Goal: Task Accomplishment & Management: Use online tool/utility

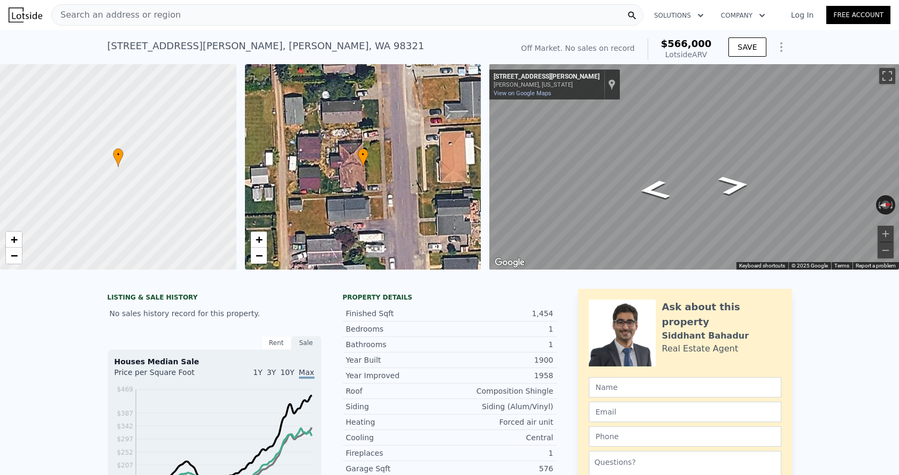
scroll to position [-3, 0]
type input "$ 30,001"
click at [180, 11] on div "Search an address or region" at bounding box center [347, 14] width 592 height 21
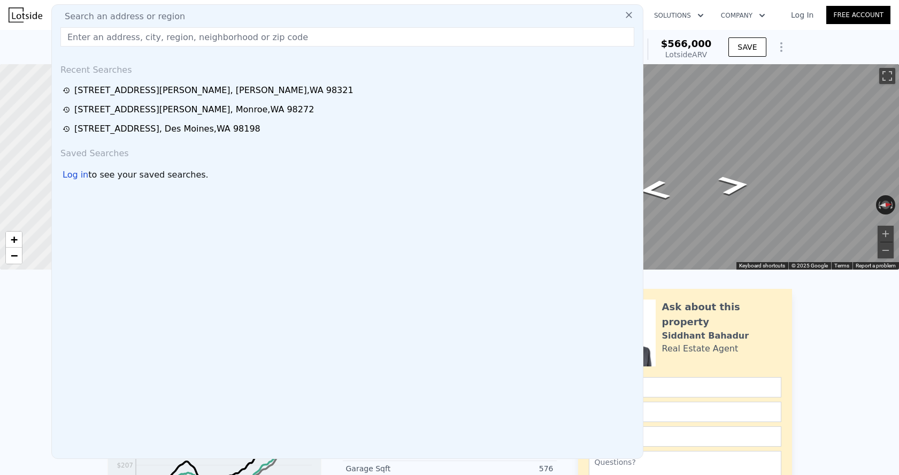
click at [174, 21] on div "Search an address or region" at bounding box center [347, 16] width 583 height 13
paste input "[STREET_ADDRESS]"
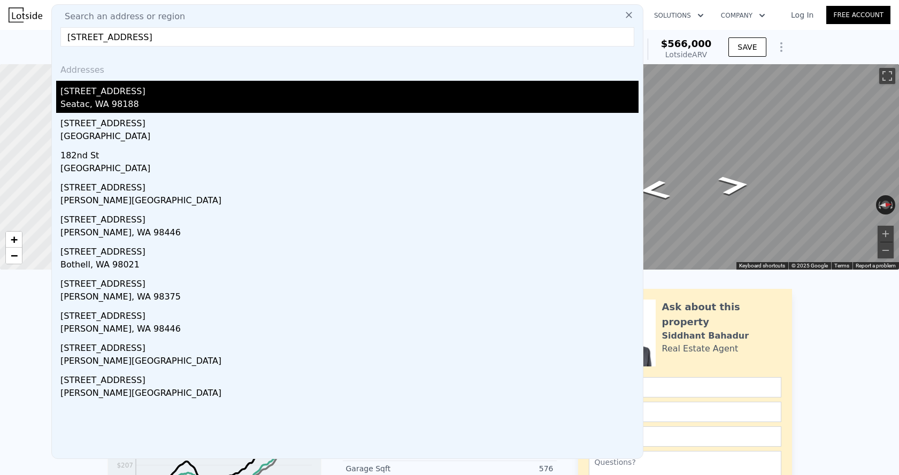
type input "[STREET_ADDRESS]"
click at [152, 95] on div "[STREET_ADDRESS]" at bounding box center [349, 89] width 578 height 17
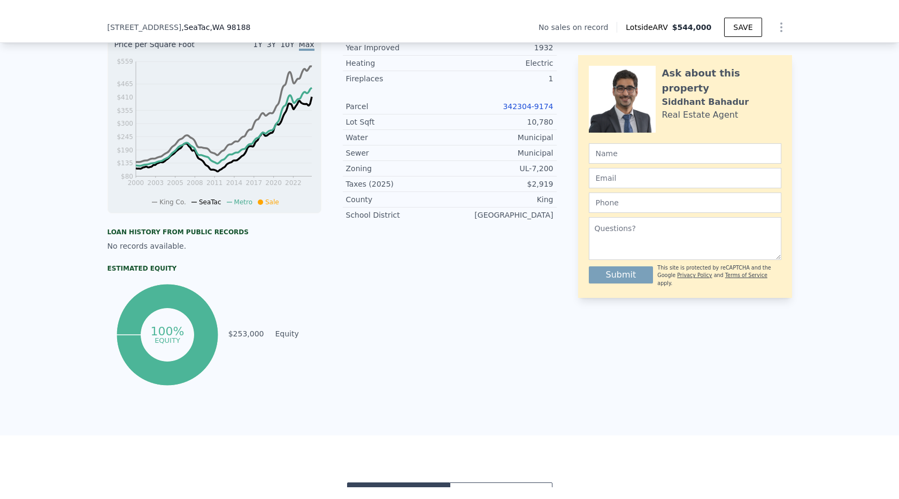
scroll to position [255, 0]
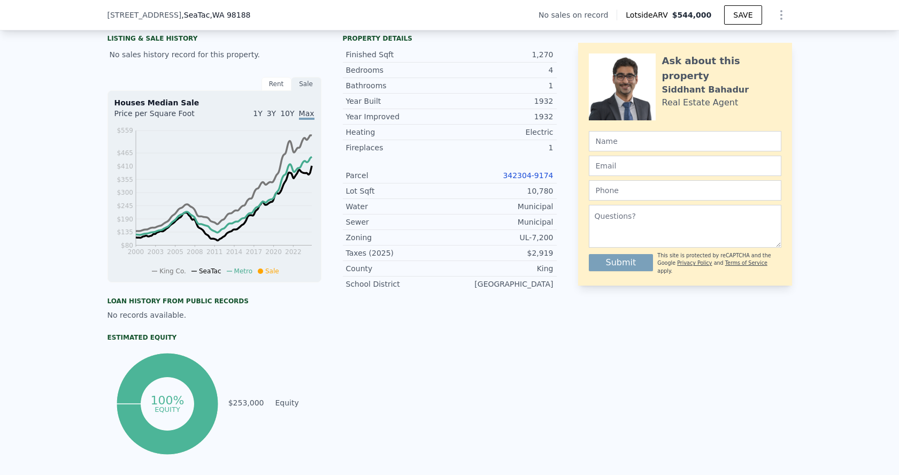
click at [523, 175] on link "342304-9174" at bounding box center [528, 175] width 50 height 9
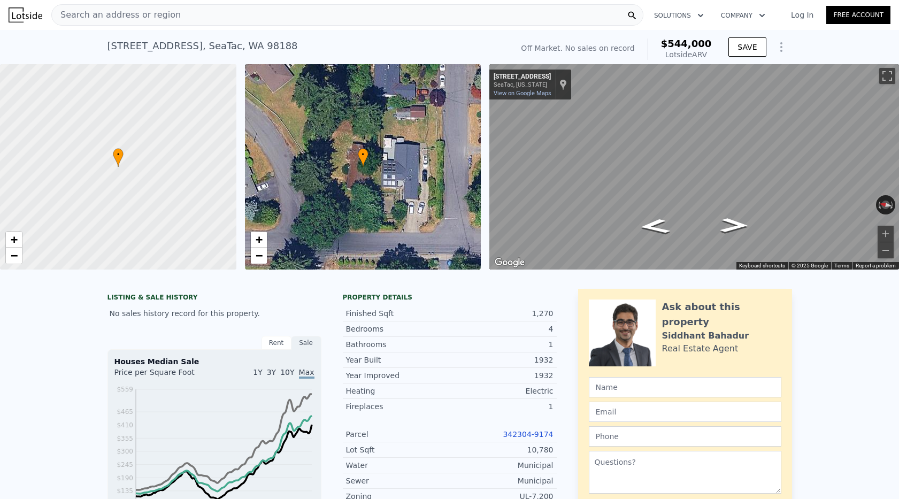
scroll to position [0, 0]
click at [100, 18] on span "Search an address or region" at bounding box center [116, 15] width 129 height 13
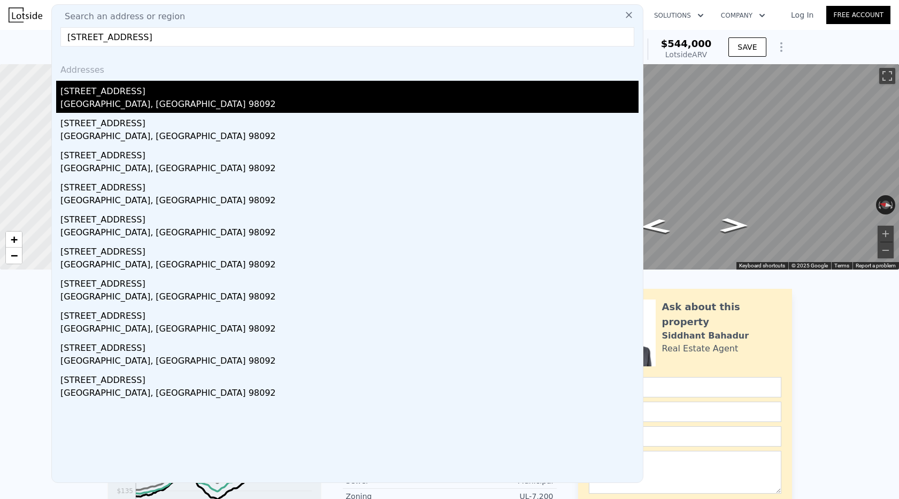
type input "[STREET_ADDRESS]"
click at [105, 87] on div "[STREET_ADDRESS]" at bounding box center [349, 89] width 578 height 17
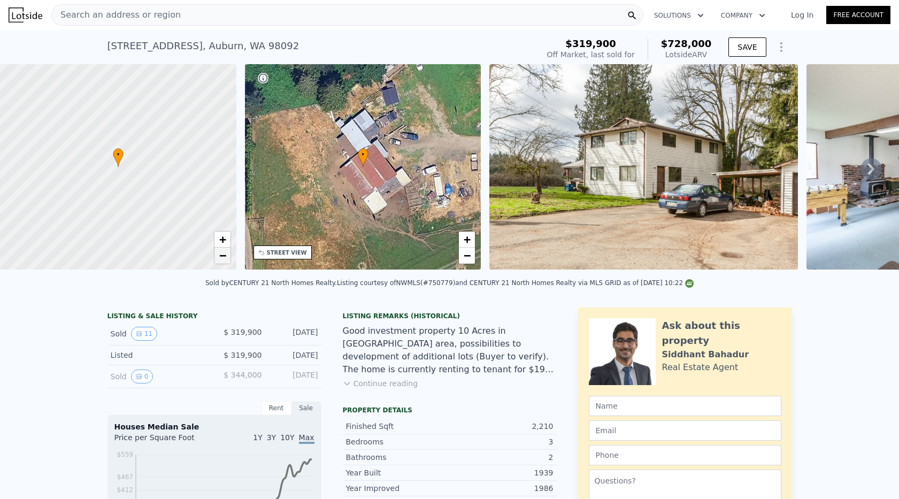
click at [221, 258] on span "−" at bounding box center [222, 255] width 7 height 13
click at [224, 240] on span "+" at bounding box center [222, 239] width 7 height 13
click at [142, 13] on span "Search an address or region" at bounding box center [116, 15] width 129 height 13
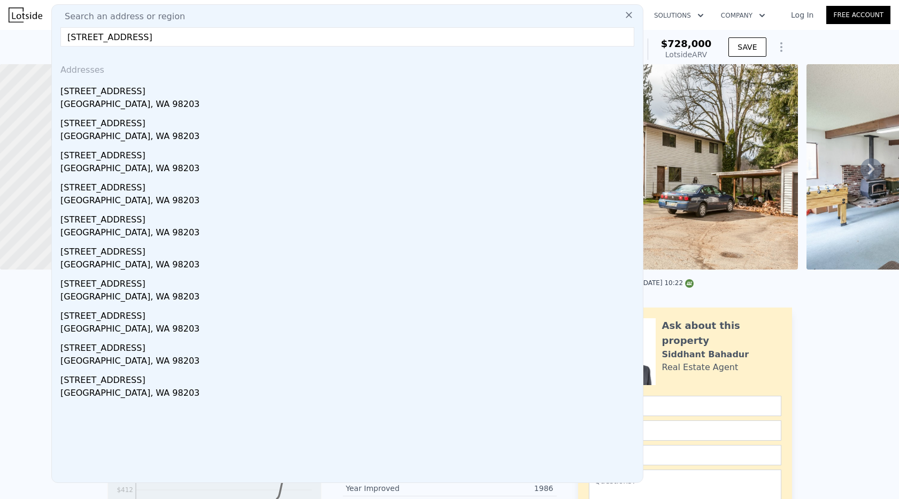
type input "[STREET_ADDRESS]"
click at [155, 99] on div "[GEOGRAPHIC_DATA], WA 98203" at bounding box center [349, 105] width 578 height 15
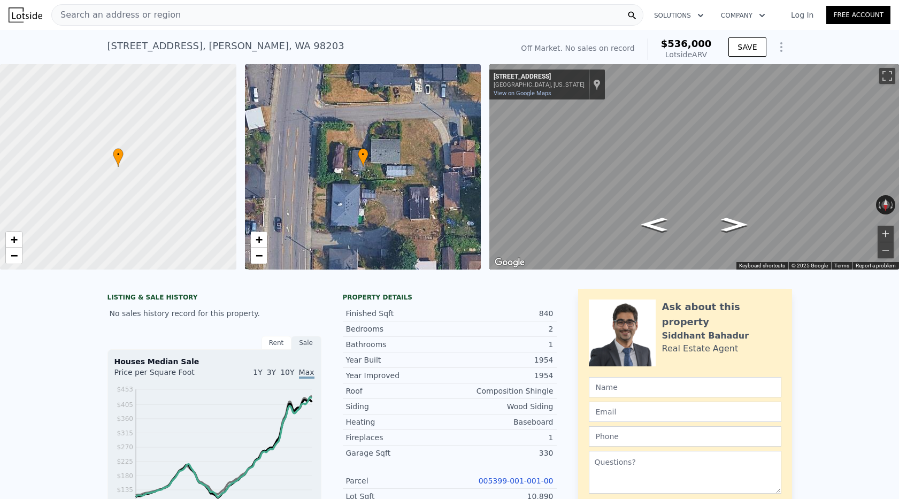
click at [892, 230] on button "Zoom in" at bounding box center [886, 234] width 16 height 16
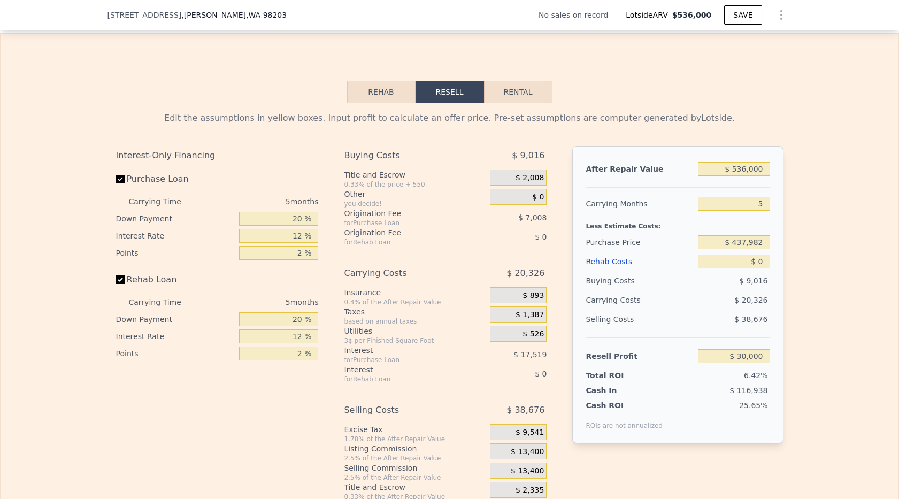
scroll to position [1499, 0]
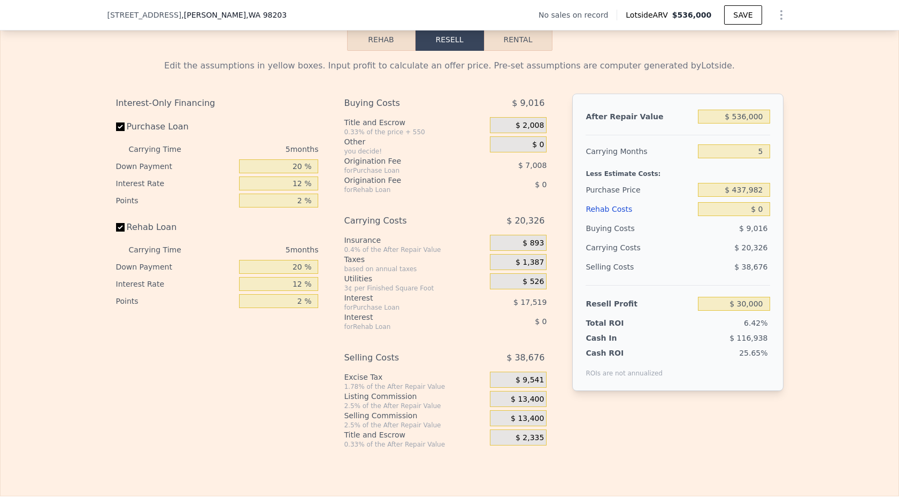
click at [758, 143] on div "5" at bounding box center [734, 151] width 72 height 19
click at [760, 148] on input "5" at bounding box center [734, 151] width 72 height 14
click at [765, 150] on input "5" at bounding box center [734, 151] width 72 height 14
type input "3"
type input "$ 38,130"
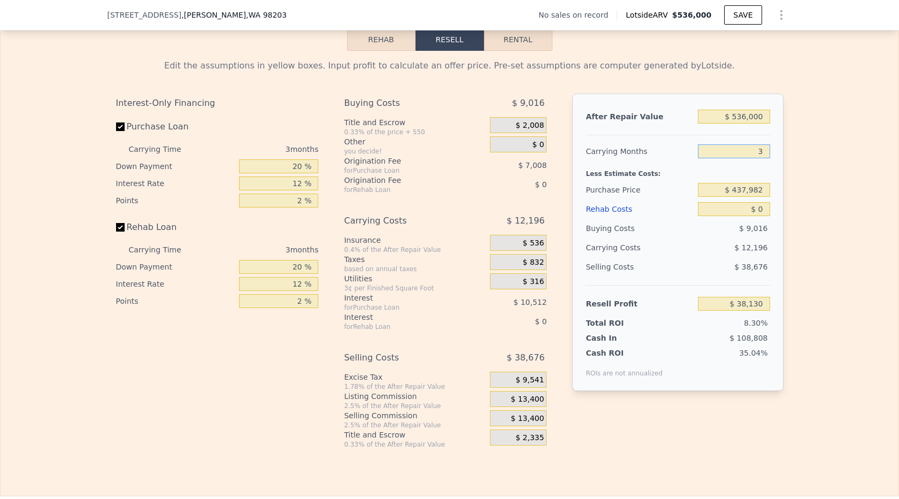
type input "3"
click at [754, 192] on input "$ 437,982" at bounding box center [734, 190] width 72 height 14
type input "$ 350,000"
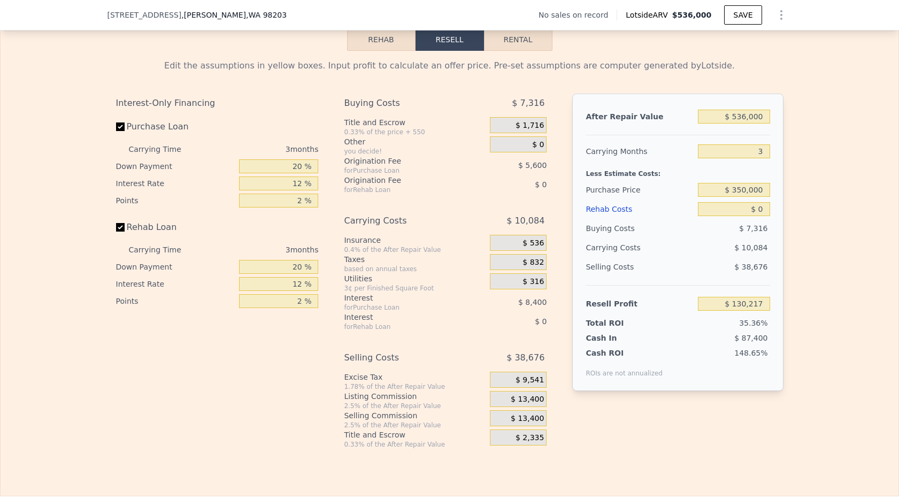
type input "$ 129,924"
click at [712, 231] on div "$ 7,316" at bounding box center [734, 228] width 72 height 19
click at [764, 207] on input "$ 0" at bounding box center [734, 209] width 72 height 14
type input "$ 3"
type input "$ 129,921"
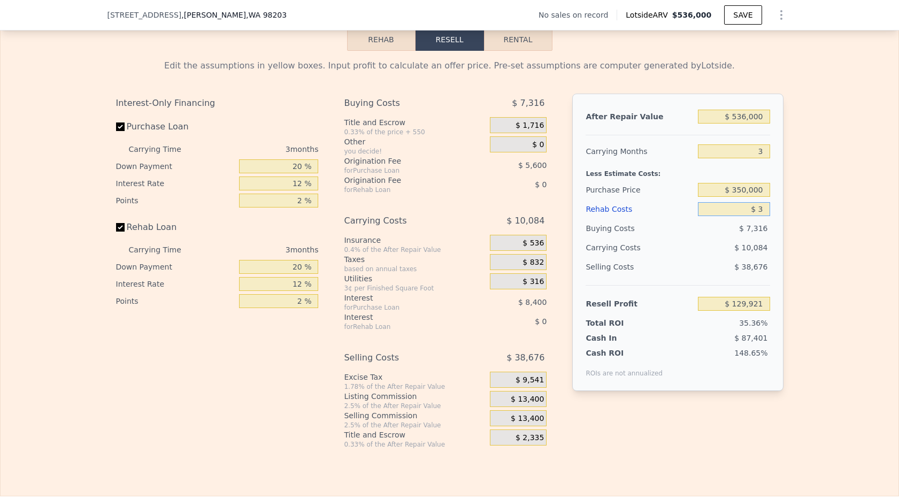
type input "$ 30"
type input "$ 129,894"
type input "$ 300"
type input "$ 129,613"
type input "$ 3,000"
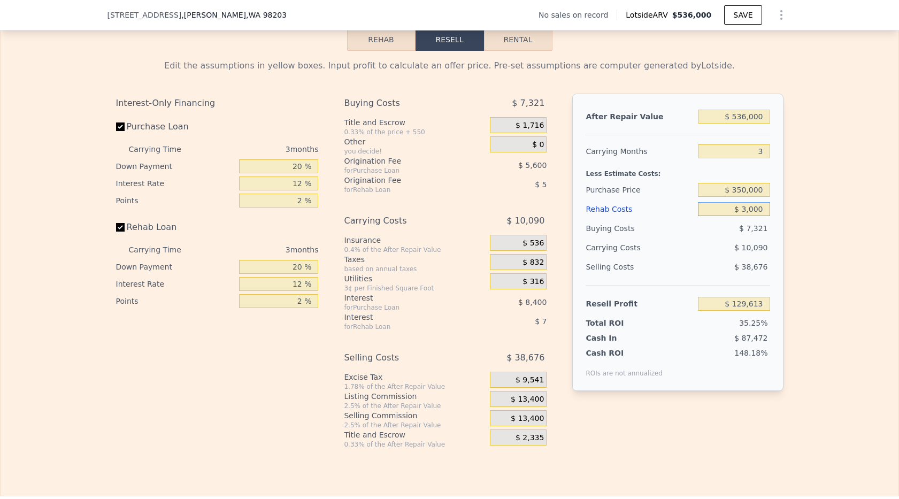
type input "$ 126,804"
type input "$ 30,000"
type input "$ 98,724"
click at [735, 211] on input "$ 30,000" at bounding box center [734, 209] width 72 height 14
click at [742, 193] on input "$ 350,000" at bounding box center [734, 190] width 72 height 14
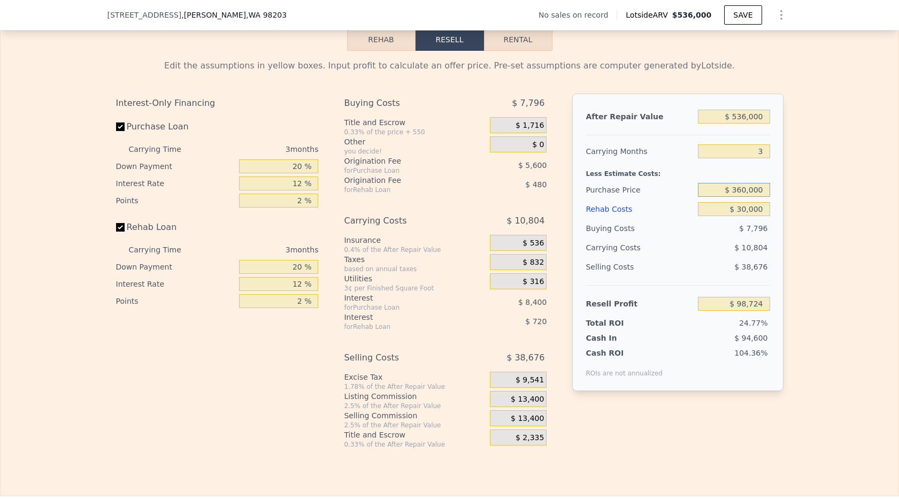
type input "$ 360,000"
click at [696, 245] on div "$ 11,044" at bounding box center [714, 247] width 113 height 19
type input "$ 88,291"
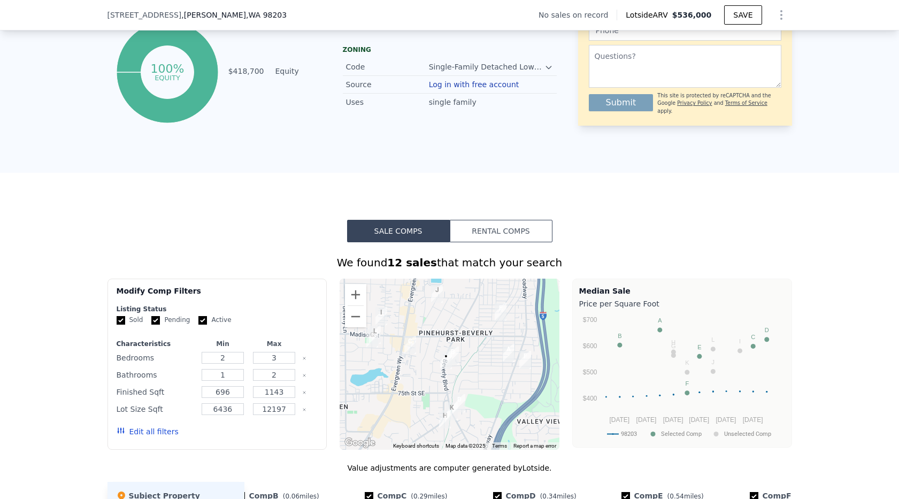
scroll to position [63, 0]
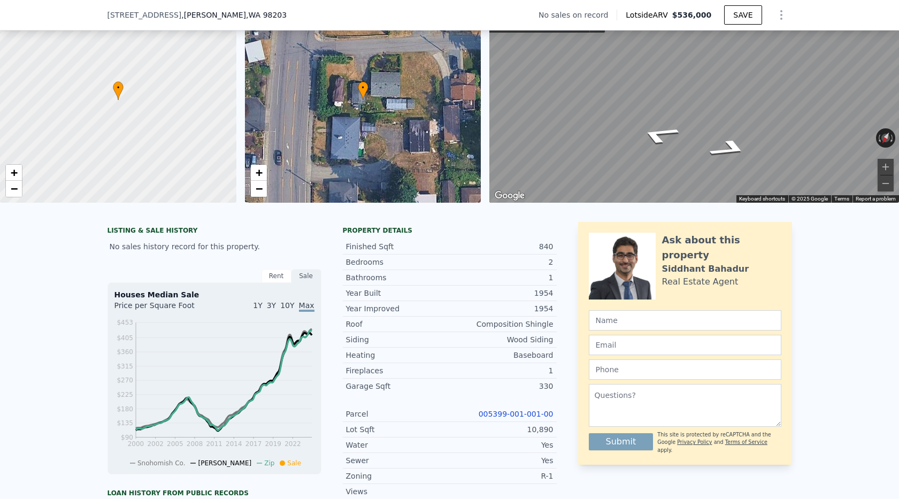
type input "5"
type input "$ 0"
type input "$ 30,000"
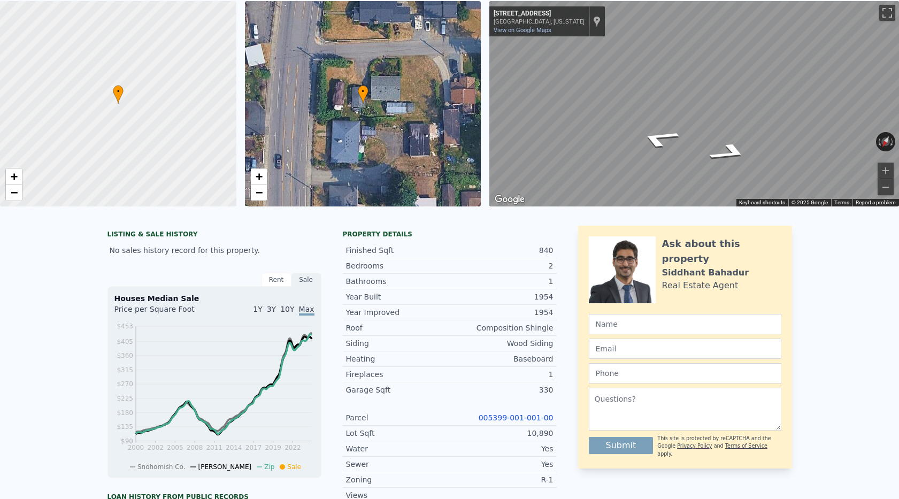
scroll to position [0, 0]
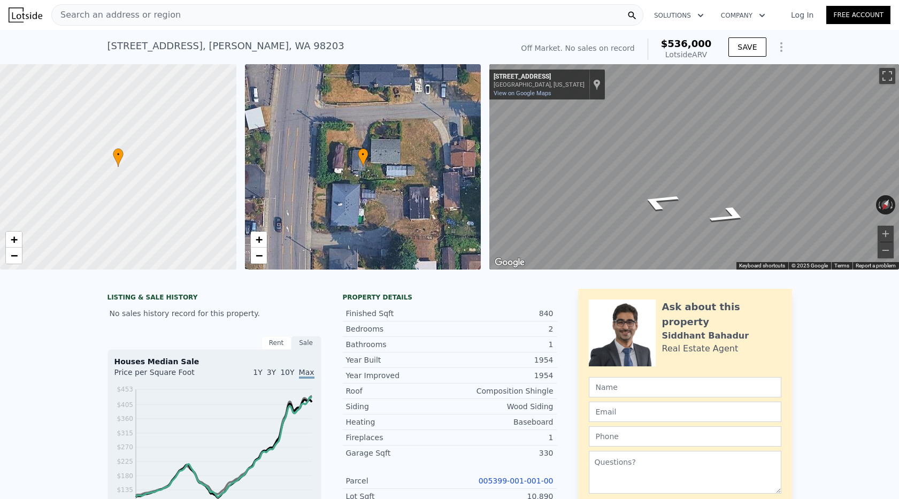
click at [143, 19] on span "Search an address or region" at bounding box center [116, 15] width 129 height 13
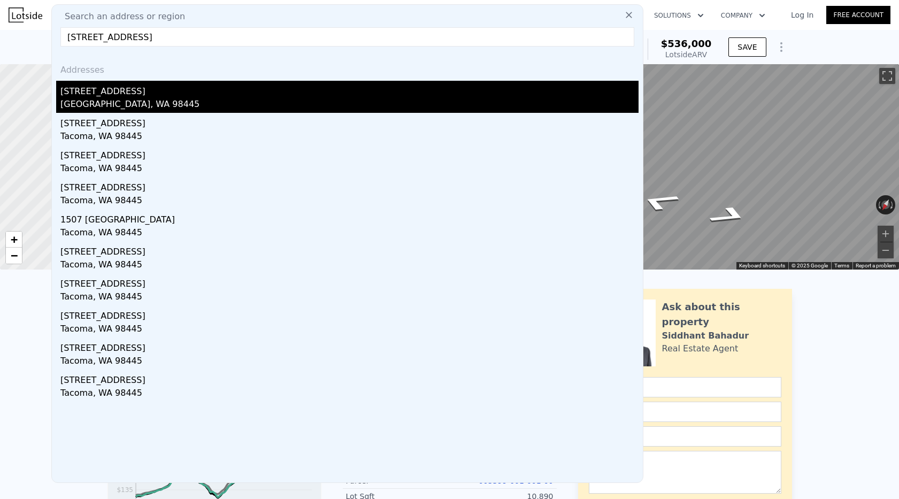
type input "[STREET_ADDRESS]"
click at [140, 90] on div "[STREET_ADDRESS]" at bounding box center [349, 89] width 578 height 17
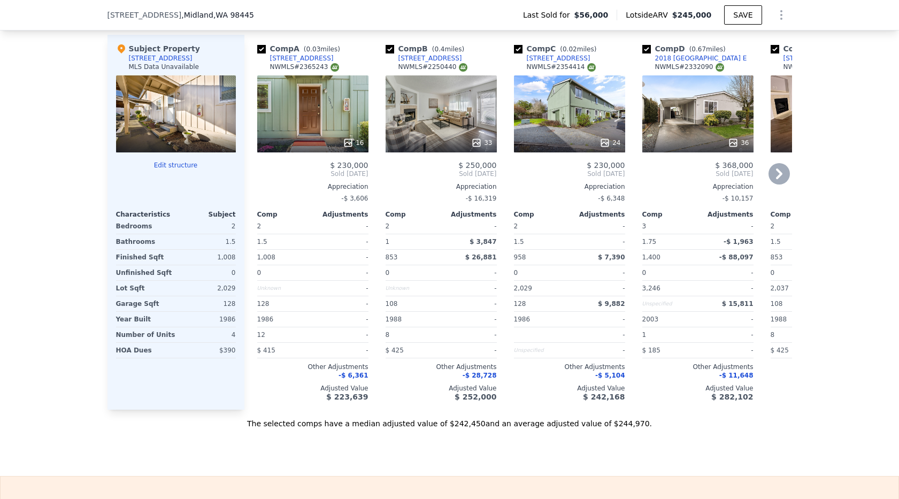
scroll to position [681, 0]
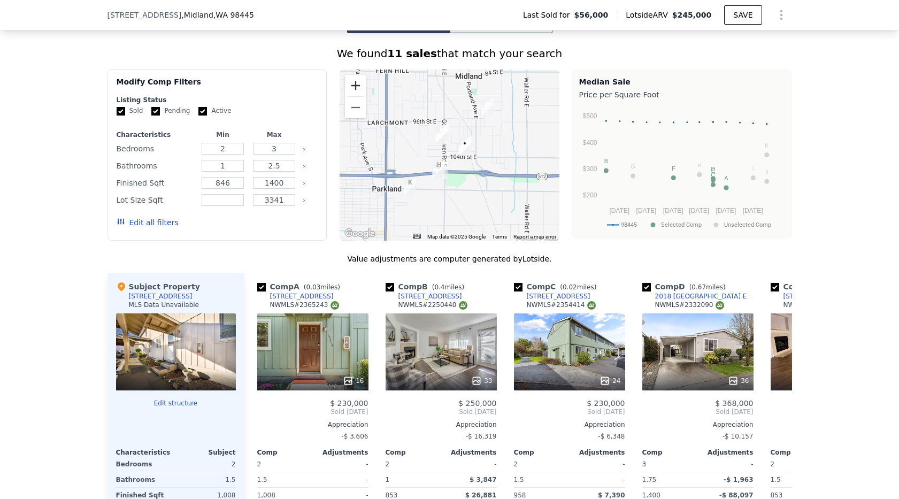
click at [350, 79] on button "Zoom in" at bounding box center [355, 85] width 21 height 21
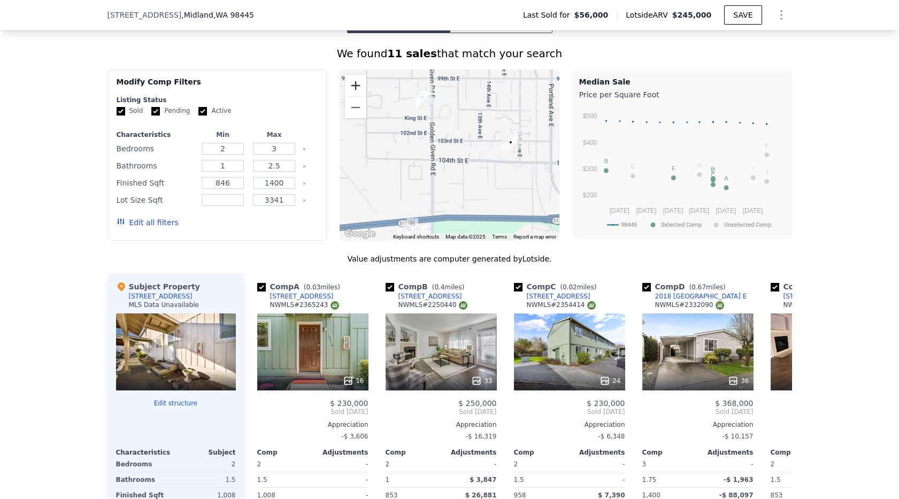
click at [350, 79] on button "Zoom in" at bounding box center [355, 85] width 21 height 21
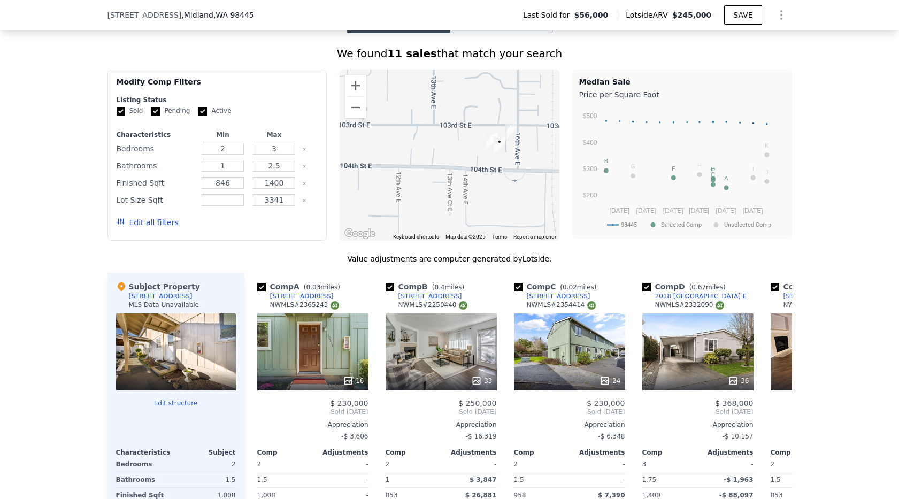
drag, startPoint x: 469, startPoint y: 131, endPoint x: 387, endPoint y: 132, distance: 81.9
click at [387, 132] on div at bounding box center [450, 155] width 220 height 171
click at [355, 75] on button "Zoom in" at bounding box center [355, 85] width 21 height 21
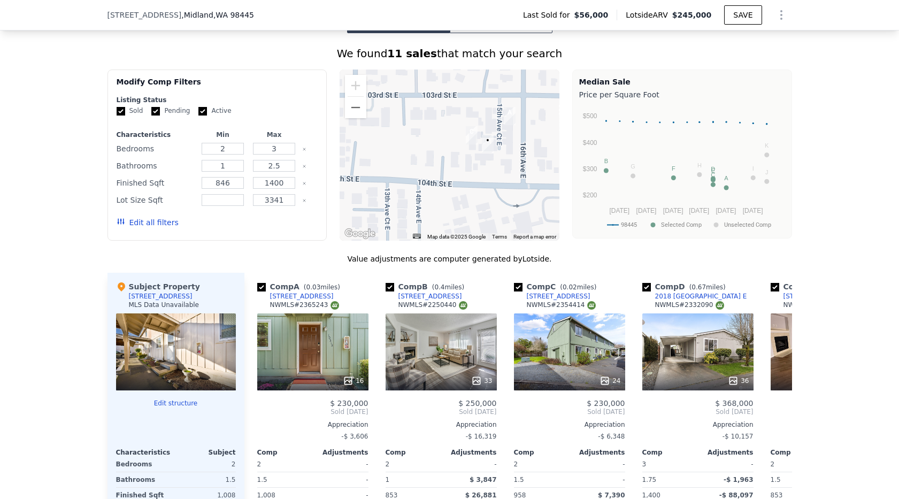
drag, startPoint x: 461, startPoint y: 128, endPoint x: 403, endPoint y: 128, distance: 57.8
click at [403, 128] on div at bounding box center [450, 155] width 220 height 171
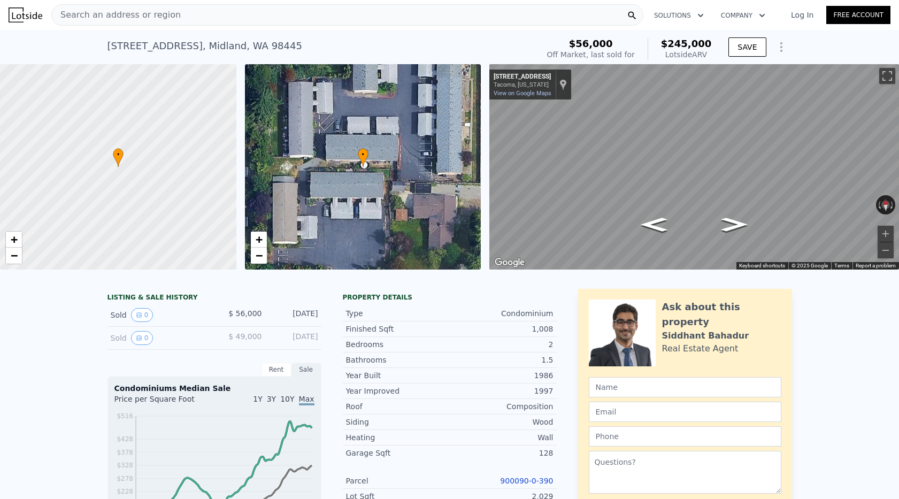
scroll to position [0, 0]
click at [195, 2] on div "Search an address or region Solutions Company Open main menu Log In Free Account" at bounding box center [450, 15] width 882 height 26
click at [190, 12] on div "Search an address or region" at bounding box center [347, 14] width 592 height 21
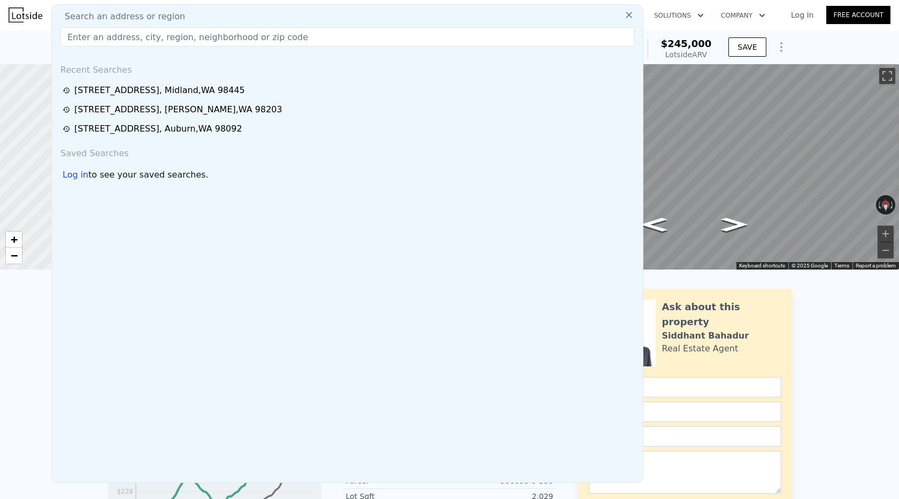
type input "[STREET_ADDRESS]"
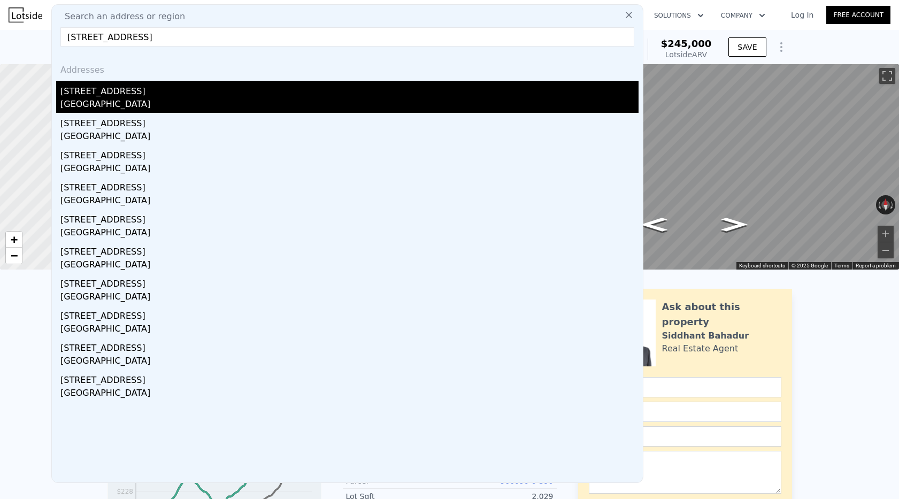
click at [134, 99] on div "[GEOGRAPHIC_DATA]" at bounding box center [349, 105] width 578 height 15
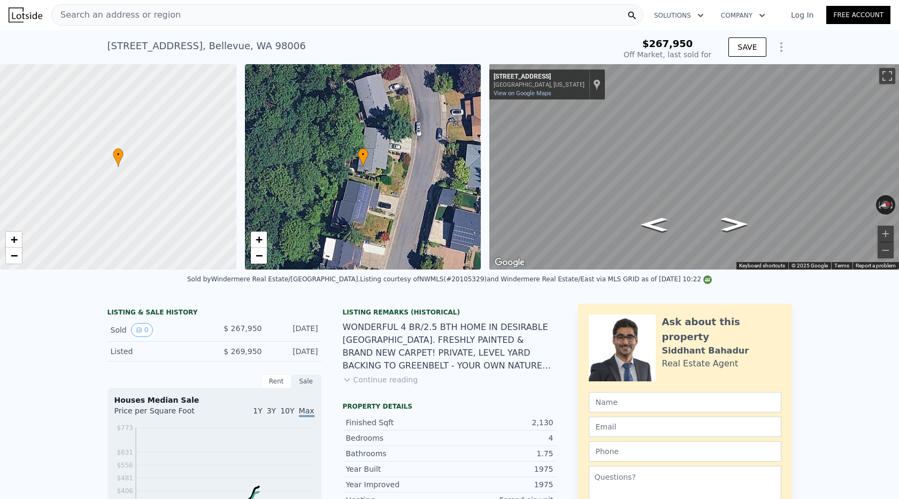
click at [781, 41] on icon "Show Options" at bounding box center [781, 47] width 13 height 13
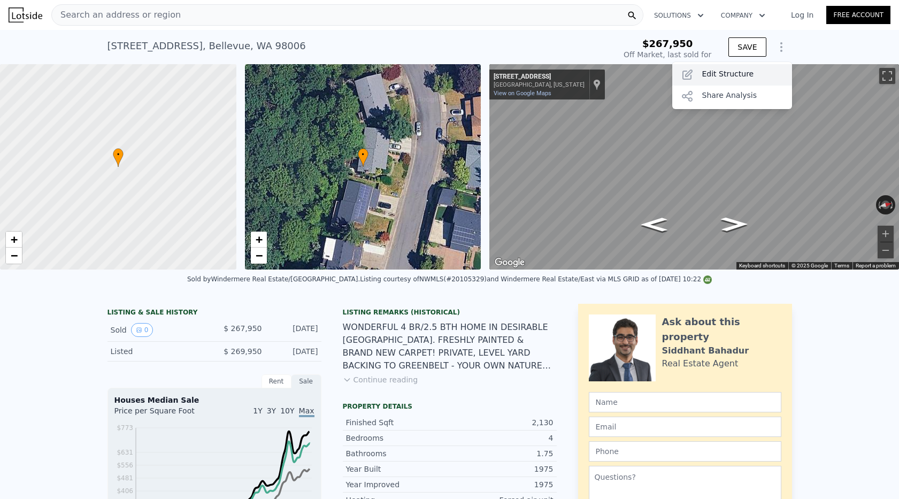
click at [741, 64] on div "Edit Structure" at bounding box center [733, 74] width 120 height 21
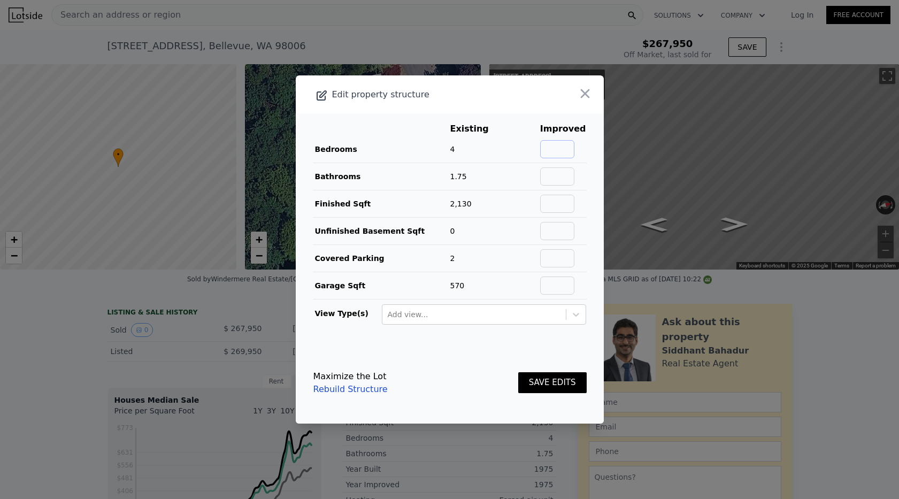
click at [566, 145] on input "text" at bounding box center [557, 149] width 34 height 18
type input "4"
click at [560, 172] on input "text" at bounding box center [557, 176] width 34 height 18
type input "1.75"
click at [568, 201] on input "text" at bounding box center [557, 204] width 34 height 18
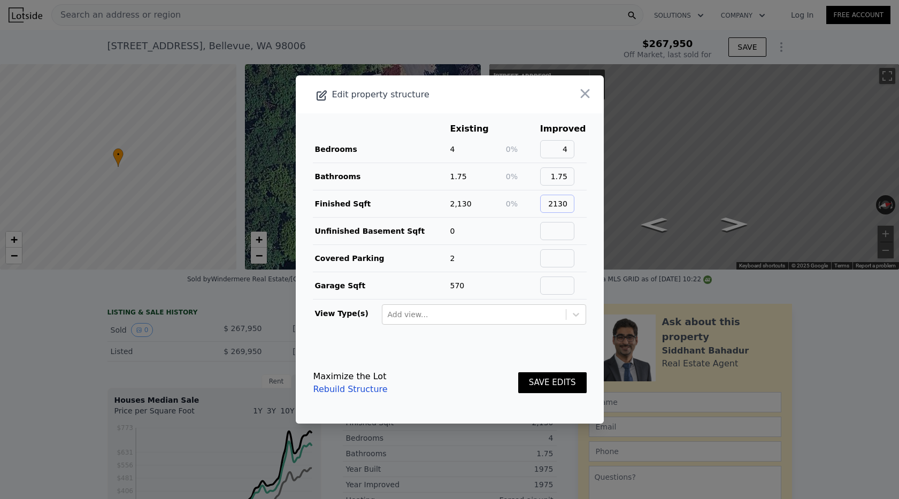
type input "2130"
click at [559, 233] on input "text" at bounding box center [557, 231] width 34 height 18
type input "0"
click at [562, 263] on input "text" at bounding box center [557, 258] width 34 height 18
type input "2"
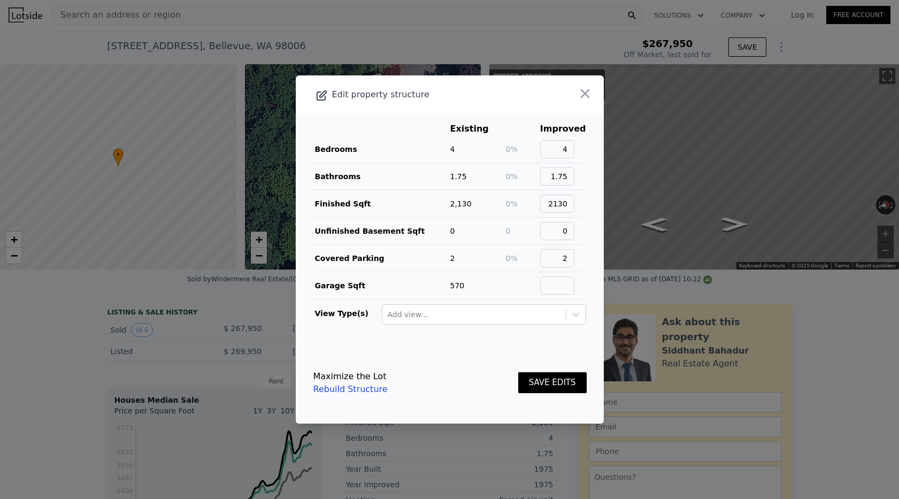
click at [569, 296] on td at bounding box center [563, 285] width 47 height 27
click at [569, 292] on input "text" at bounding box center [557, 286] width 34 height 18
type input "570"
click at [554, 384] on button "SAVE EDITS" at bounding box center [552, 382] width 68 height 21
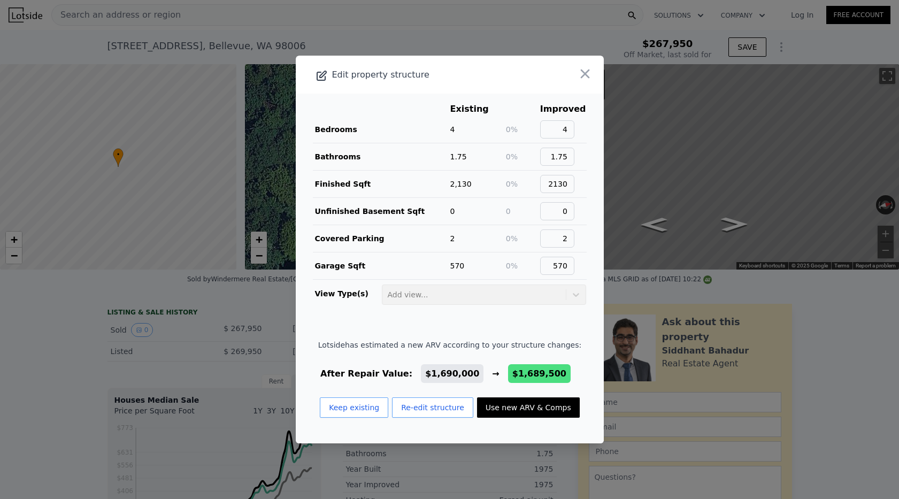
click at [509, 414] on button "Use new ARV & Comps" at bounding box center [528, 408] width 103 height 20
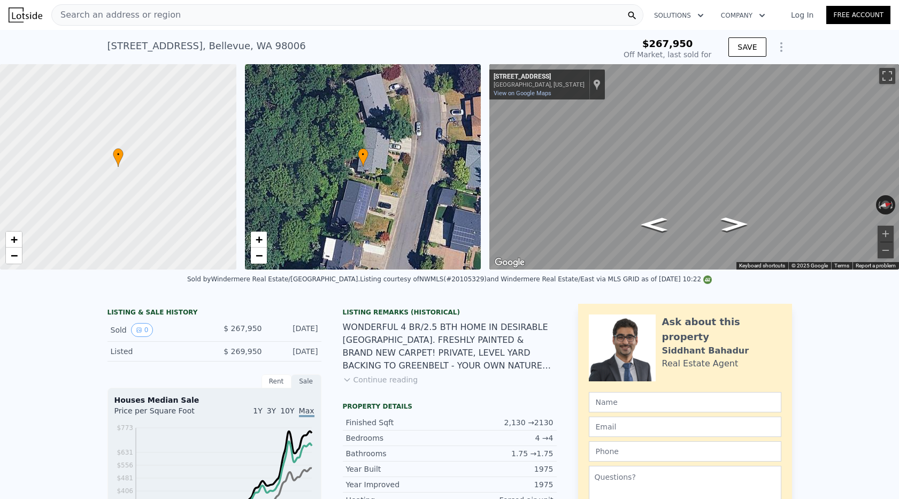
type input "$ 1,689,500"
type input "$ 1,241,437"
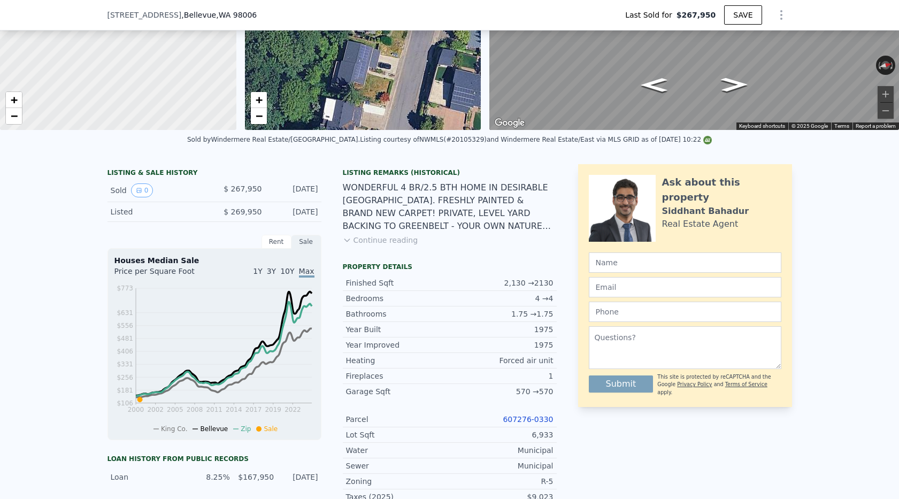
scroll to position [127, 0]
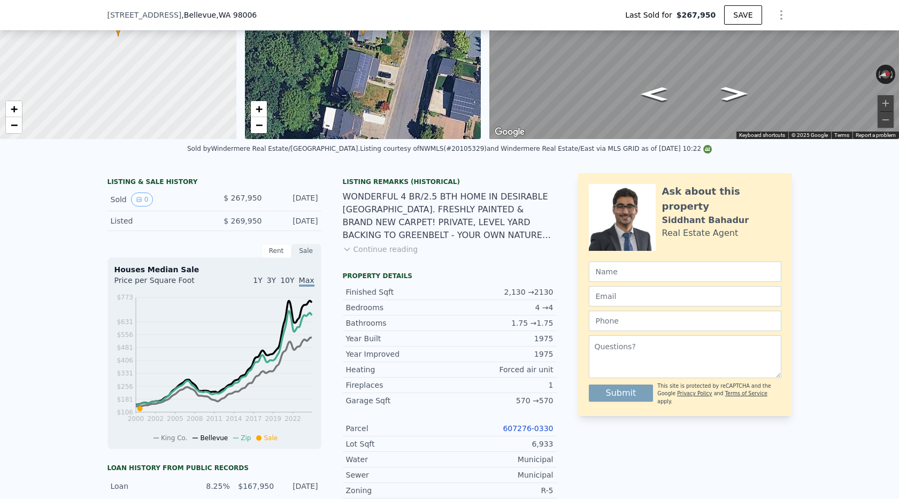
click at [524, 427] on link "607276-0330" at bounding box center [528, 428] width 50 height 9
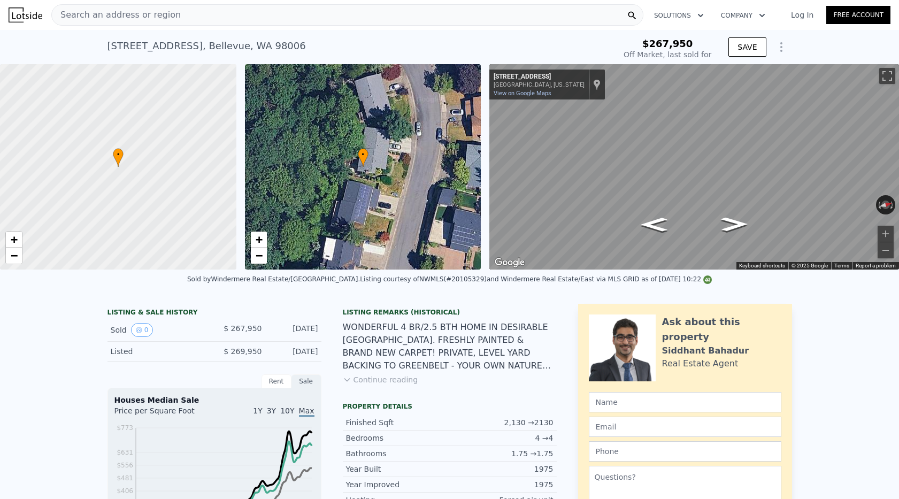
scroll to position [-1, 0]
click at [118, 7] on div "Search an address or region" at bounding box center [116, 15] width 129 height 20
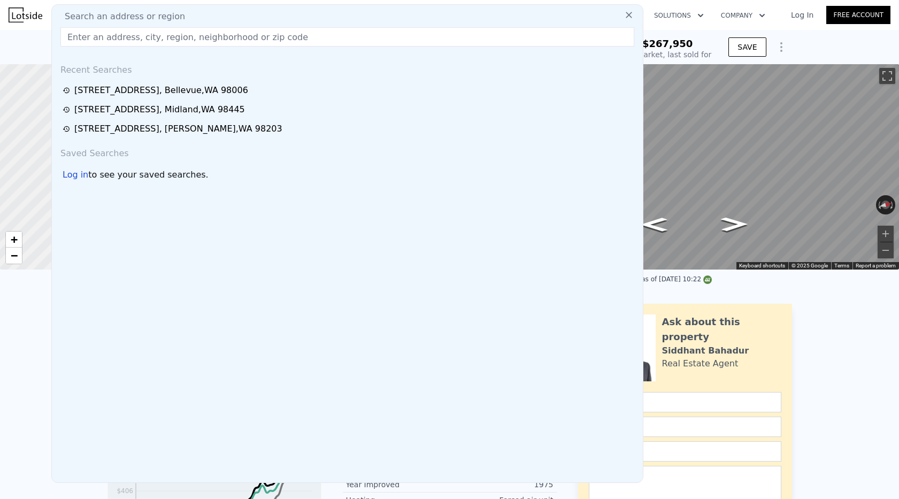
scroll to position [0, 0]
type input "$ 1,690,000"
type input "$ 1,241,893"
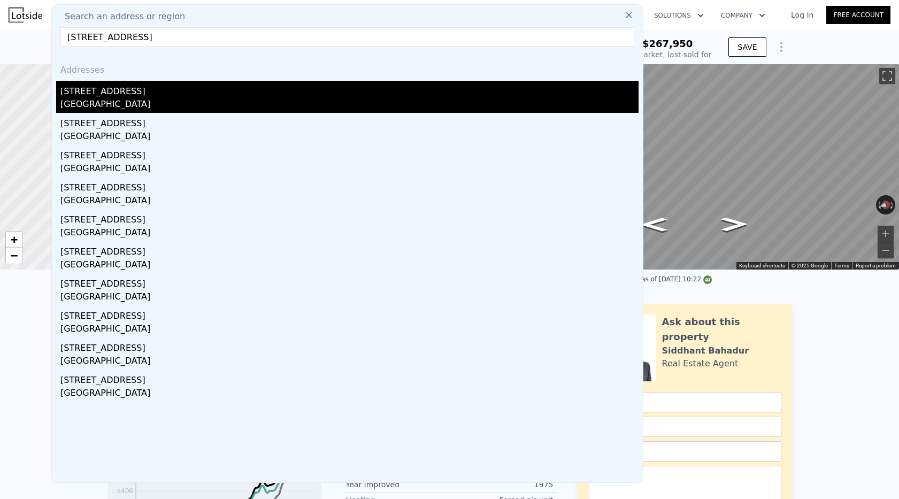
type input "[STREET_ADDRESS]"
click at [123, 98] on div "[GEOGRAPHIC_DATA]" at bounding box center [349, 105] width 578 height 15
